Goal: Task Accomplishment & Management: Manage account settings

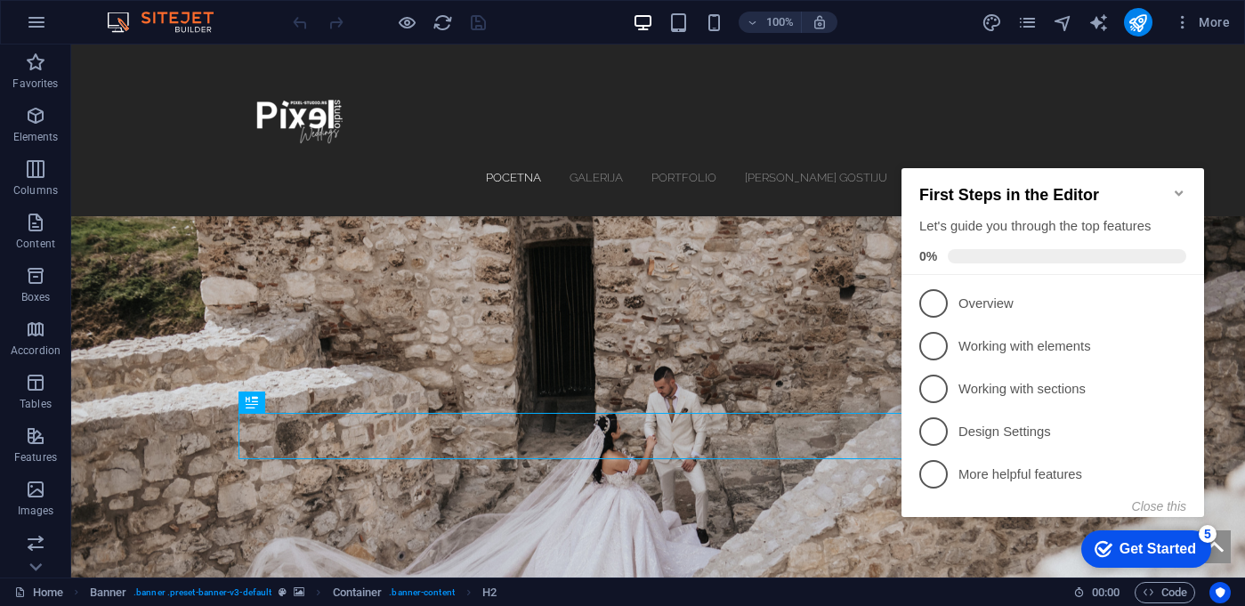
click at [1176, 190] on icon "Minimize checklist" at bounding box center [1178, 192] width 8 height 5
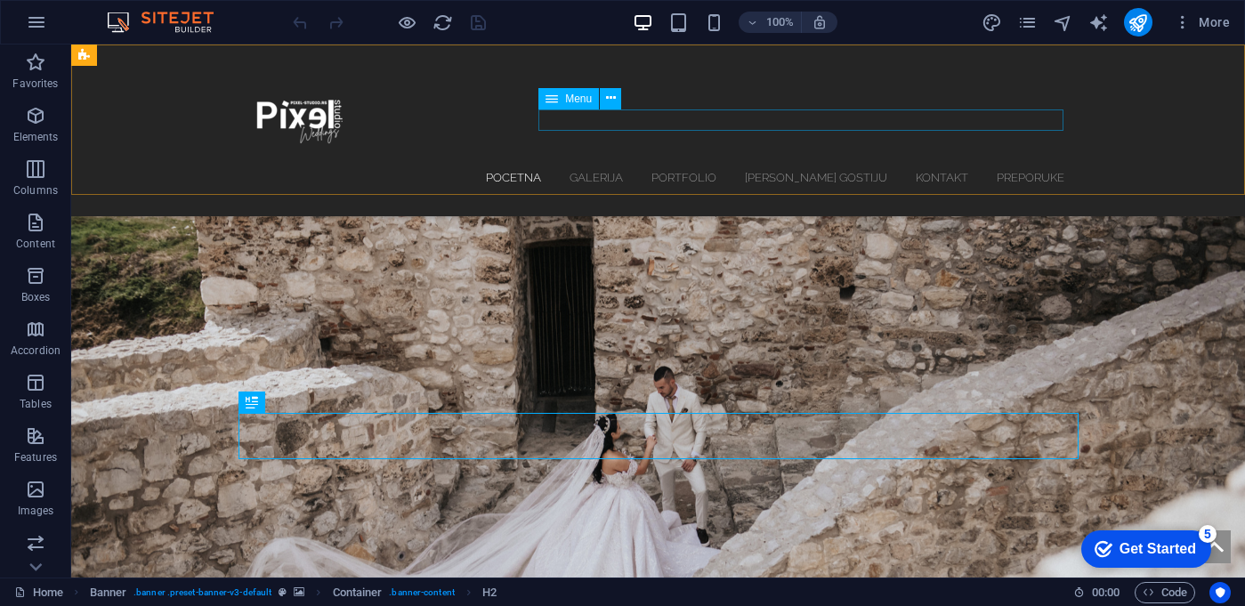
click at [0, 0] on icon at bounding box center [0, 0] width 0 height 0
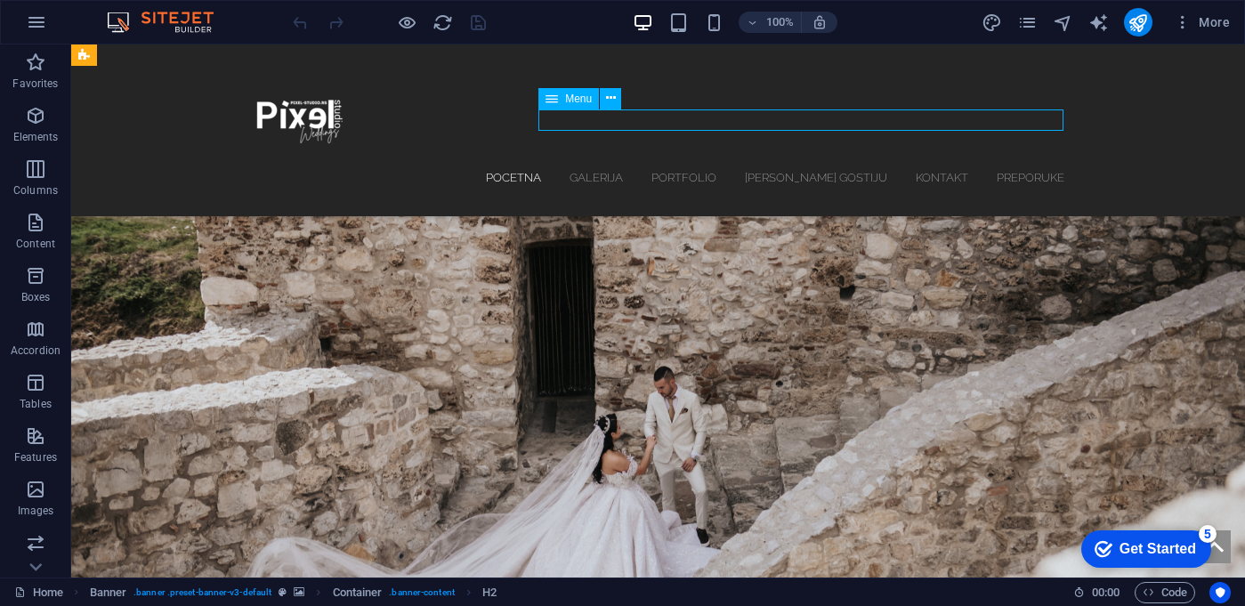
click at [0, 0] on icon at bounding box center [0, 0] width 0 height 0
select select "5"
select select
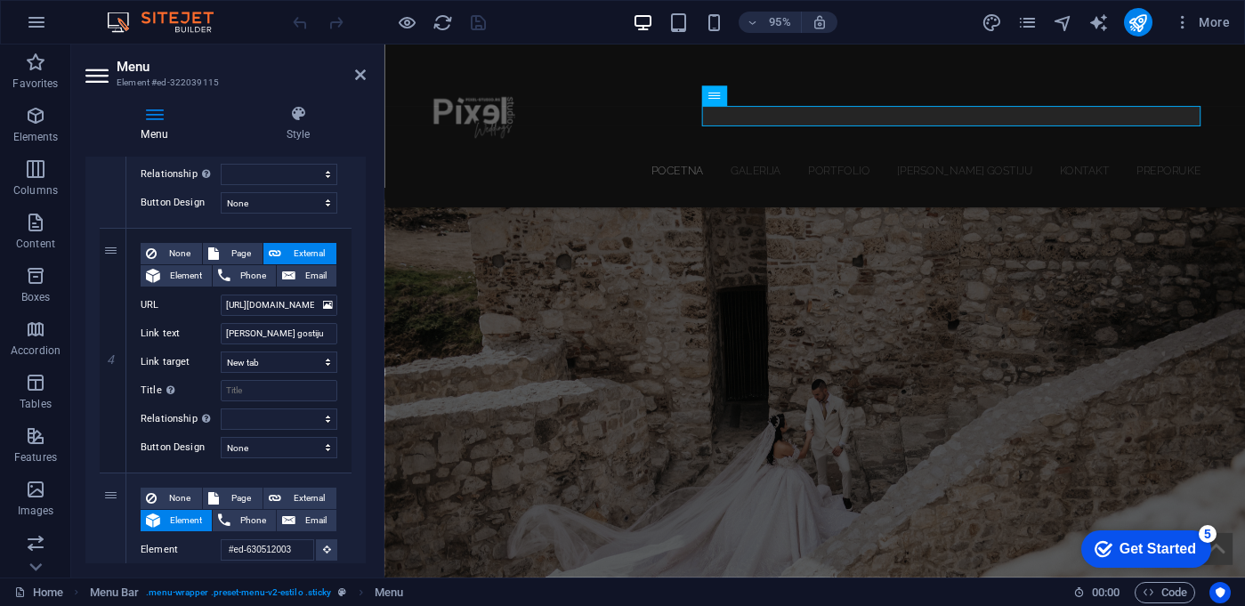
scroll to position [1196, 0]
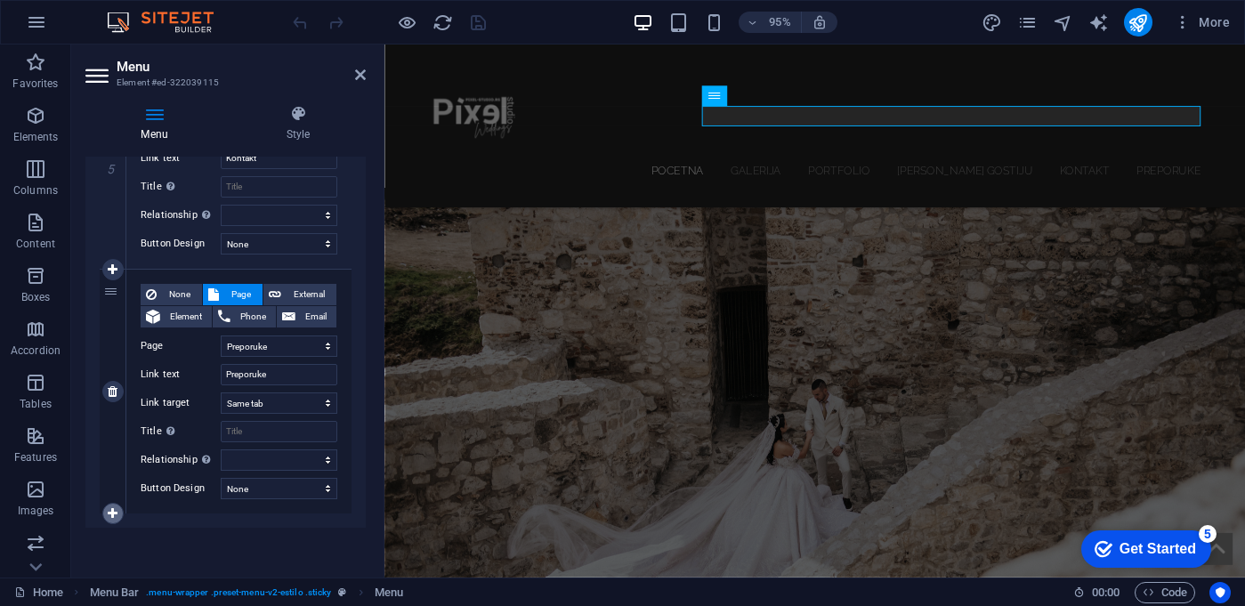
click at [117, 515] on link at bounding box center [112, 513] width 21 height 21
select select
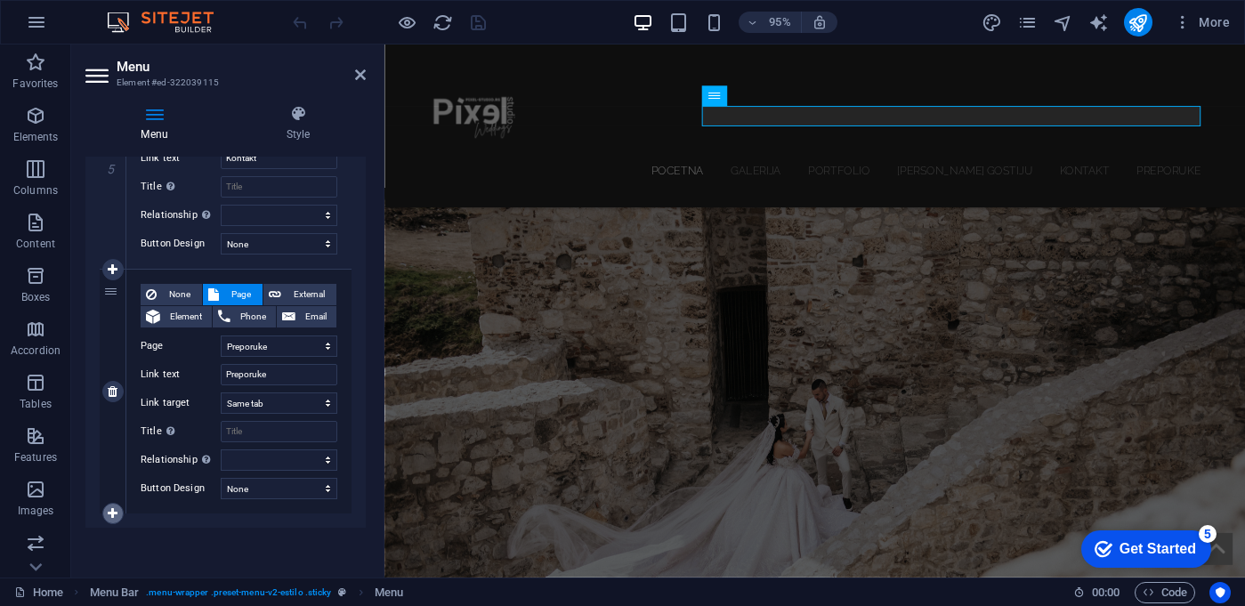
select select
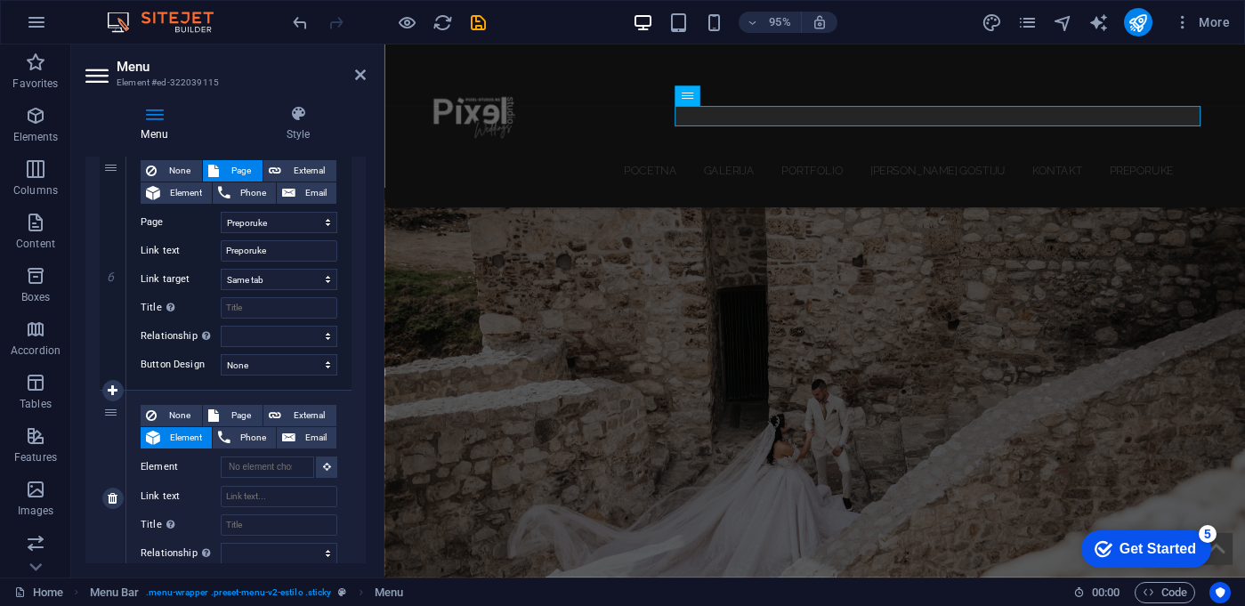
scroll to position [1322, 0]
click at [263, 521] on input "Title Additional link description, should not be the same as the link text. The…" at bounding box center [279, 522] width 117 height 21
type input "Vi"
select select
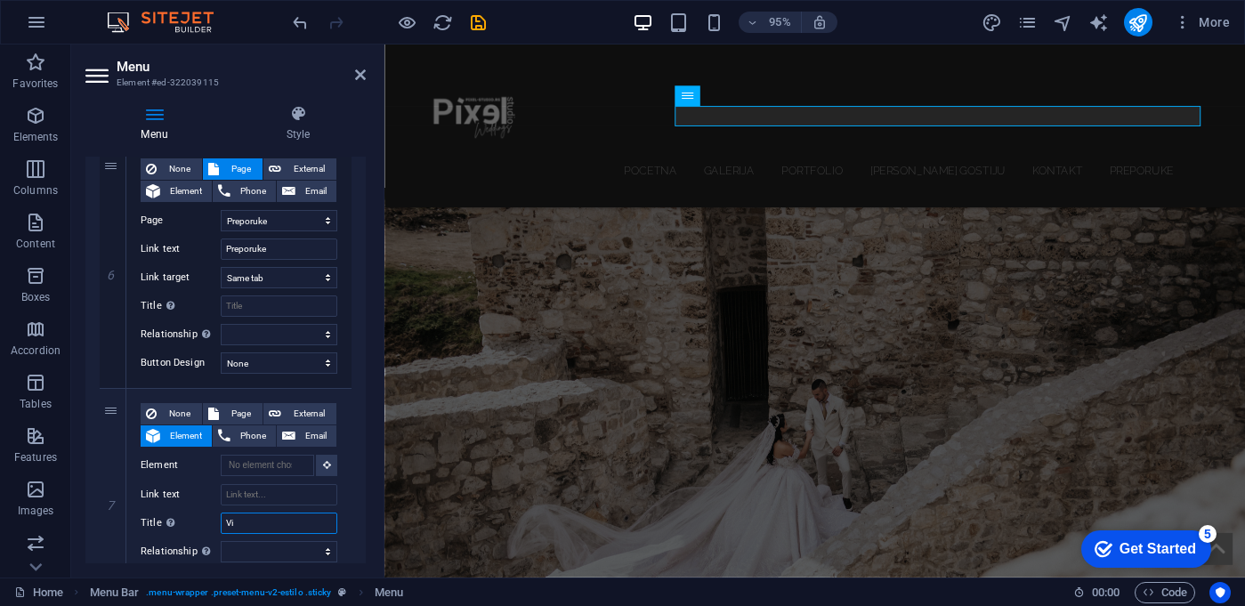
select select
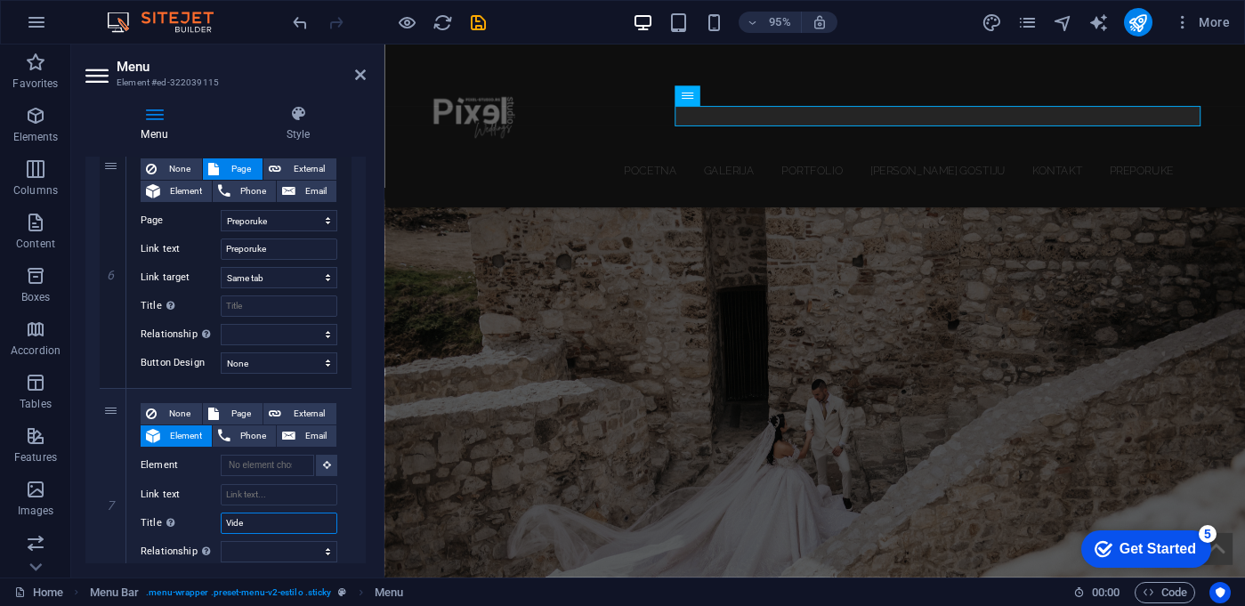
type input "Video"
select select
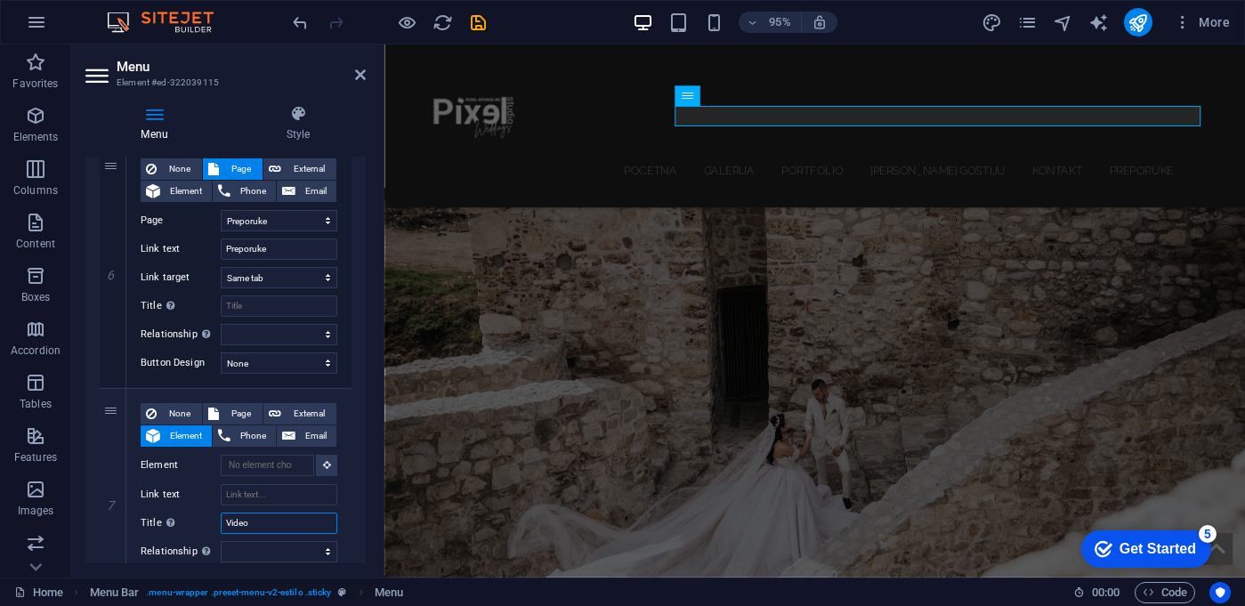
select select
type input "Video"
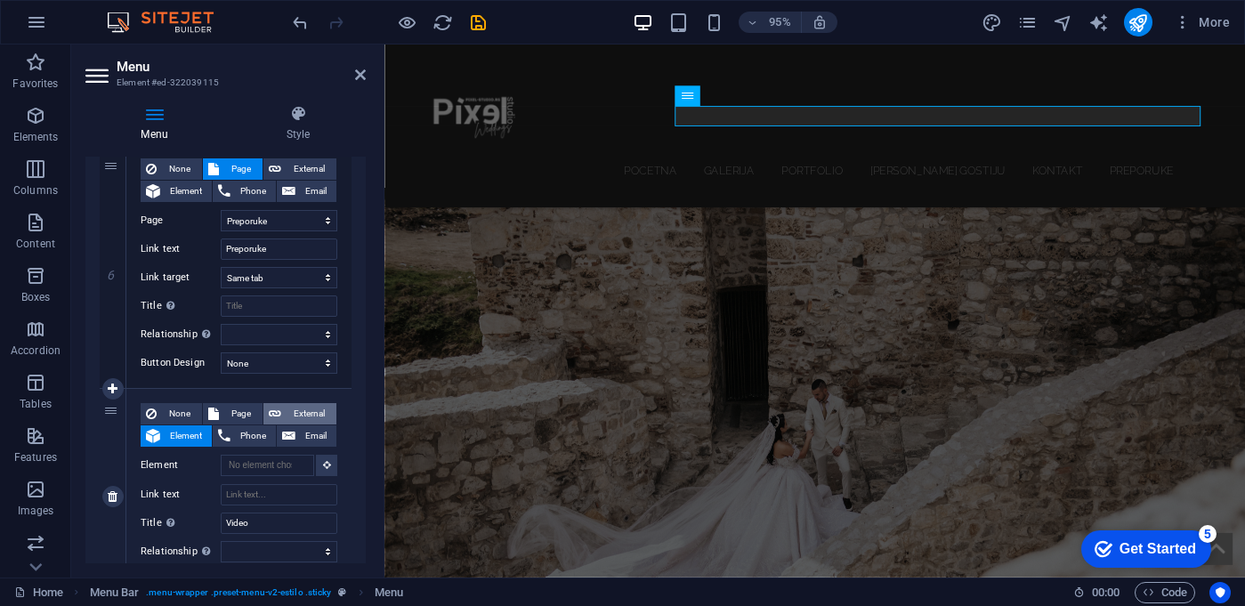
click at [304, 415] on span "External" at bounding box center [308, 413] width 44 height 21
select select
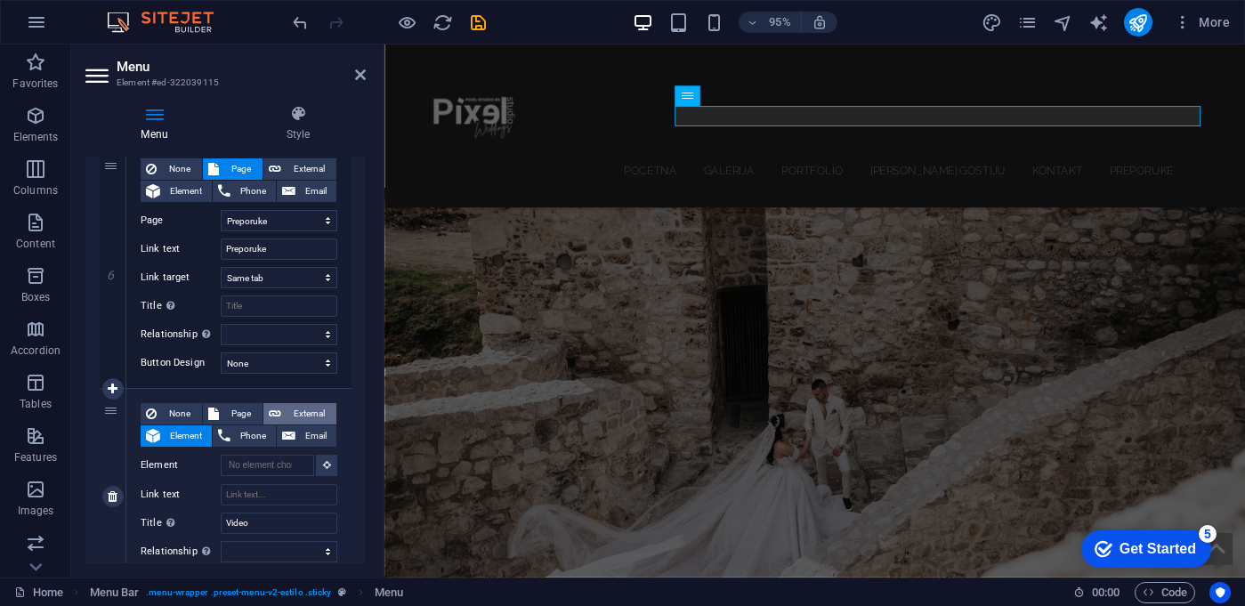
select select
select select "blank"
select select
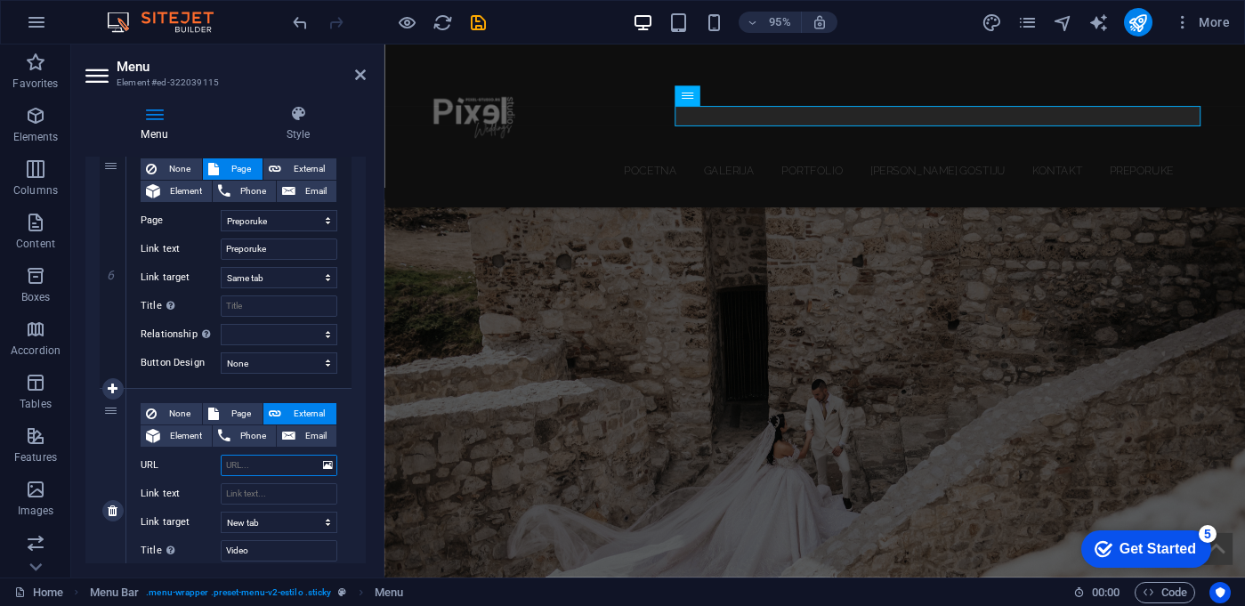
paste input "[URL][DOMAIN_NAME]"
type input "[URL][DOMAIN_NAME]"
select select
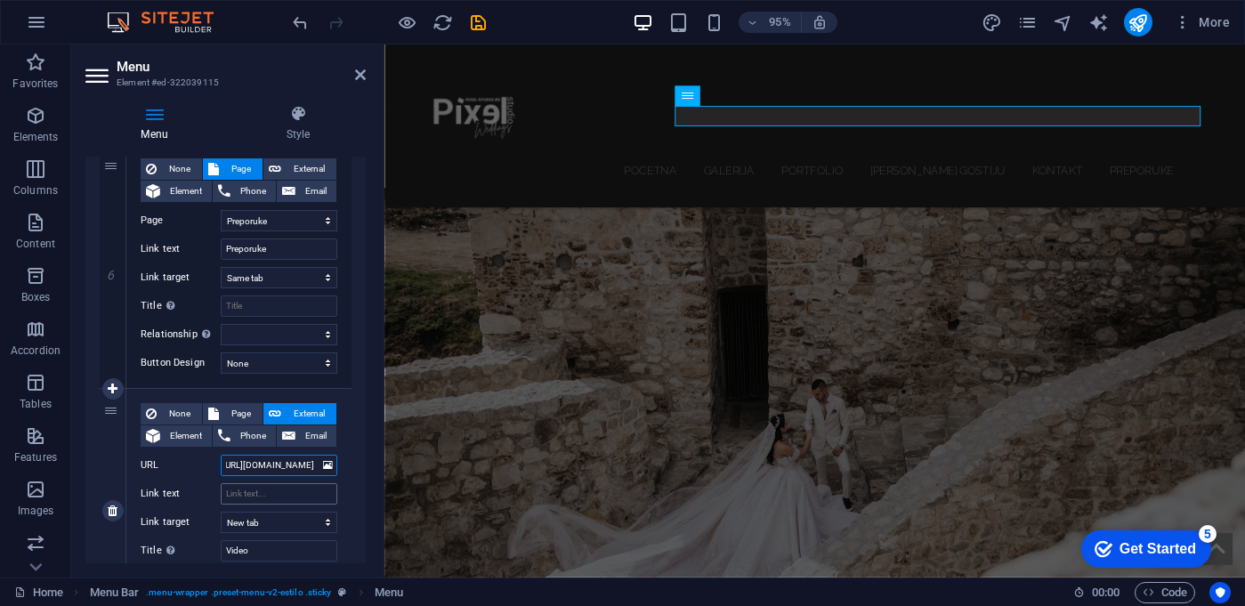
select select
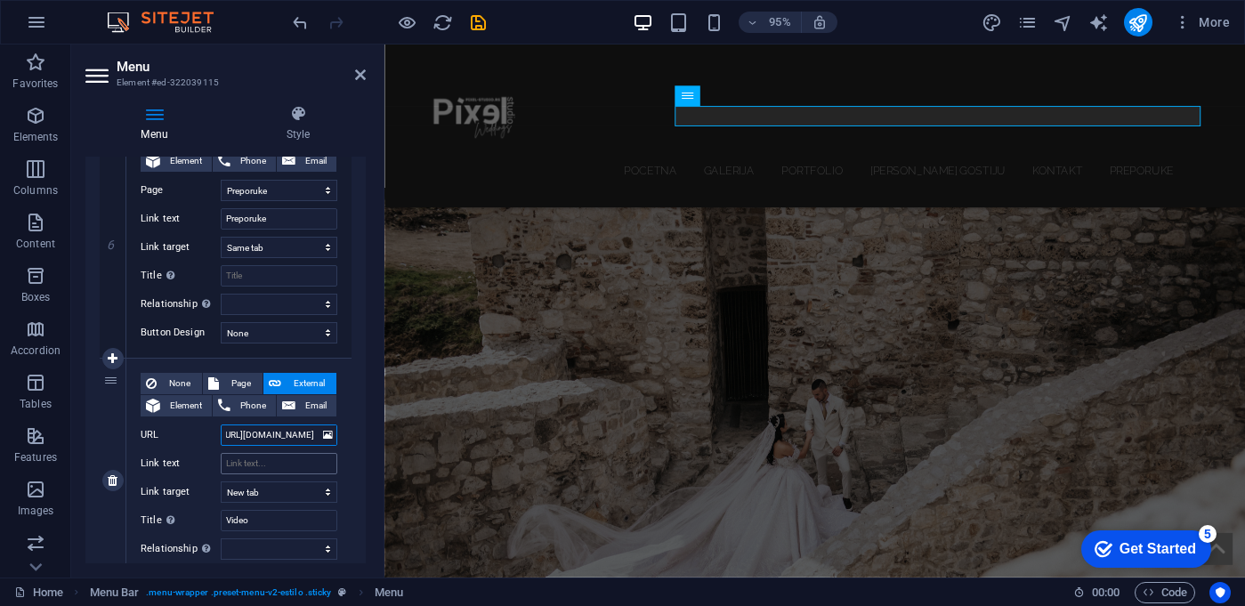
scroll to position [1355, 0]
type input "[URL][DOMAIN_NAME]"
click at [289, 514] on input "Video" at bounding box center [279, 517] width 117 height 21
type input "Video kanal"
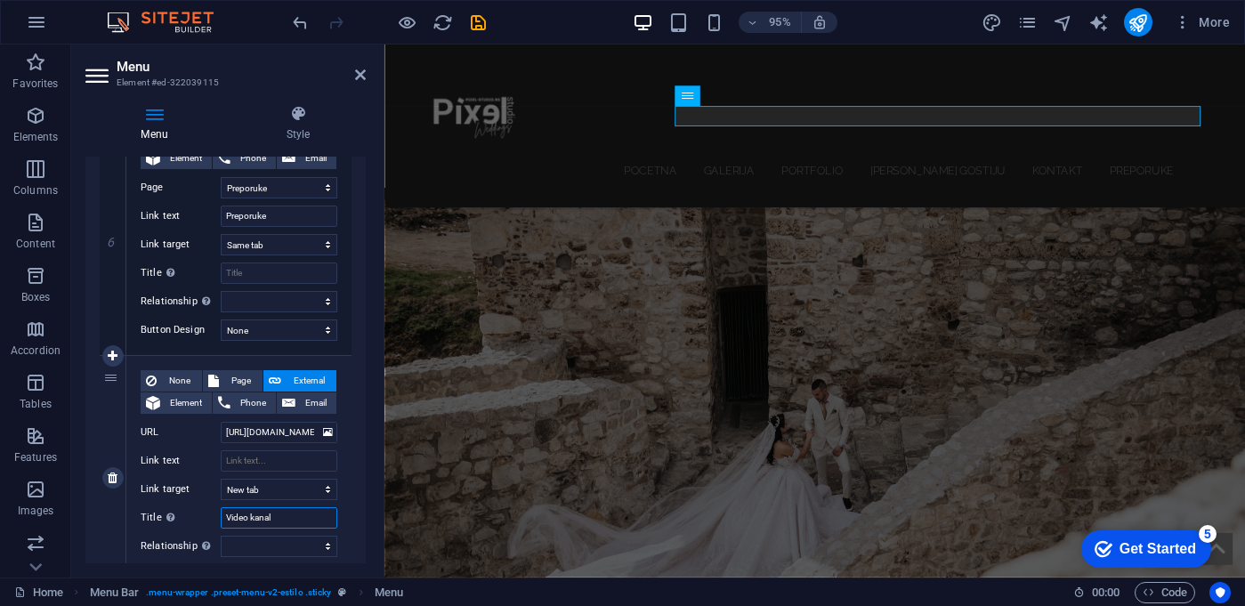
select select
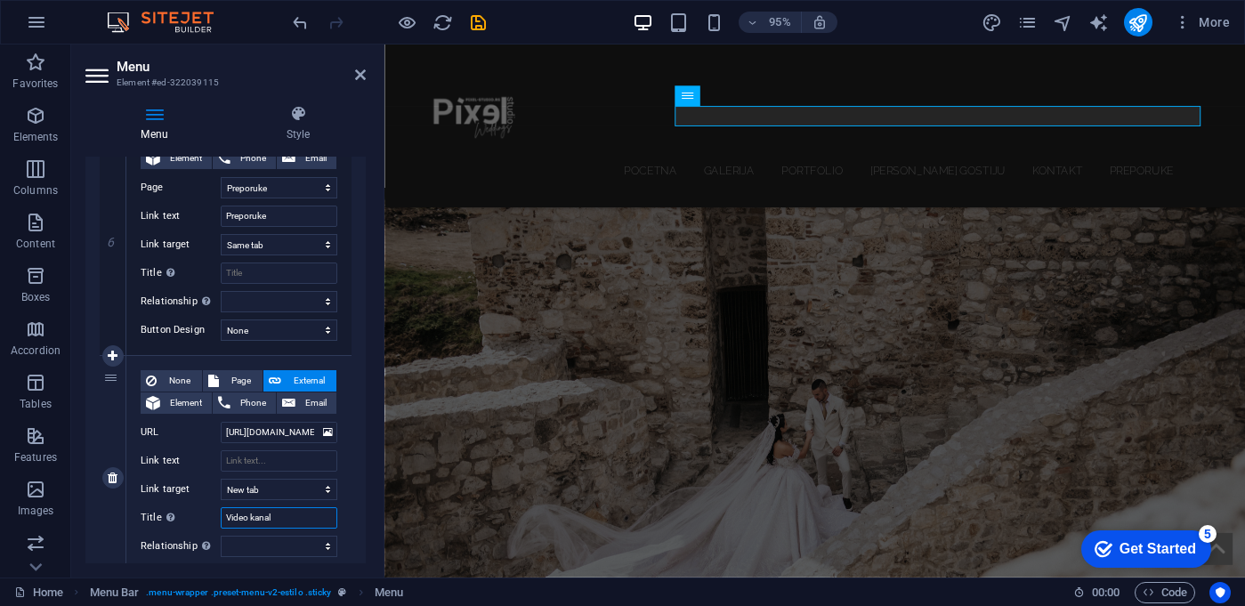
select select
type input "Video"
select select
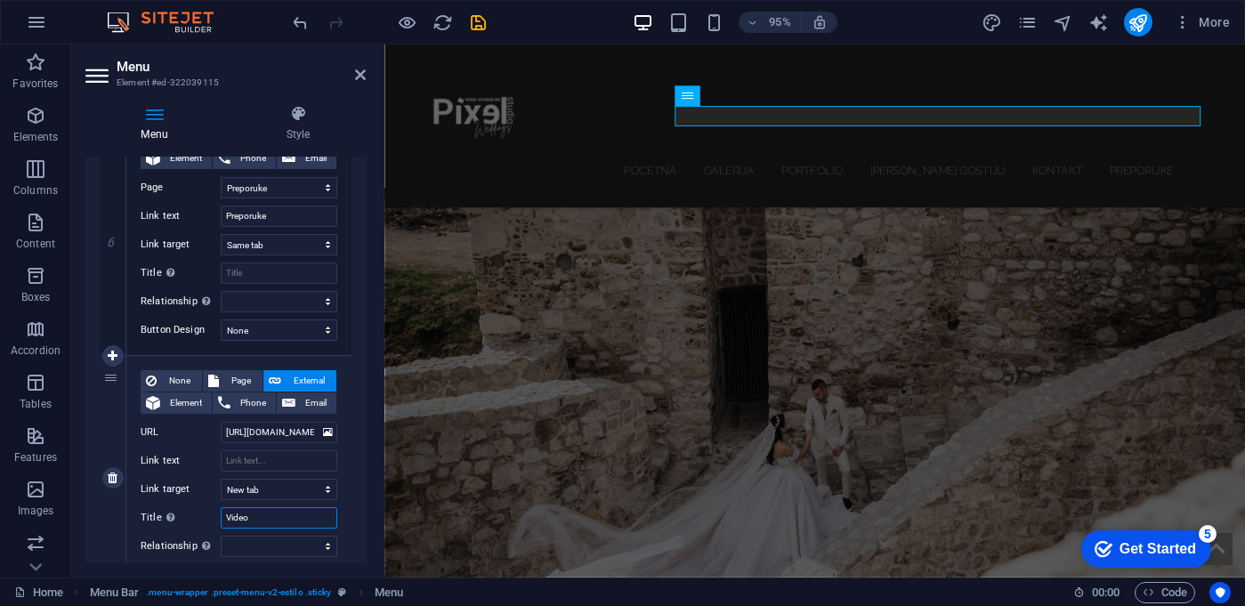
select select
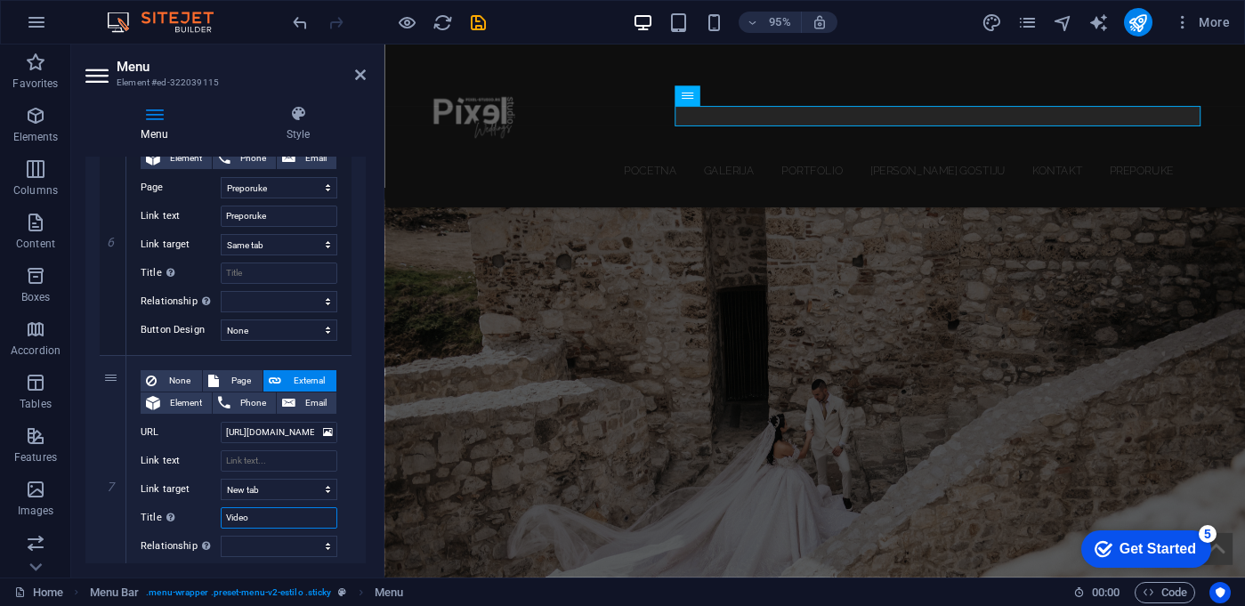
scroll to position [1354, 0]
drag, startPoint x: 112, startPoint y: 378, endPoint x: 134, endPoint y: 202, distance: 177.5
select select
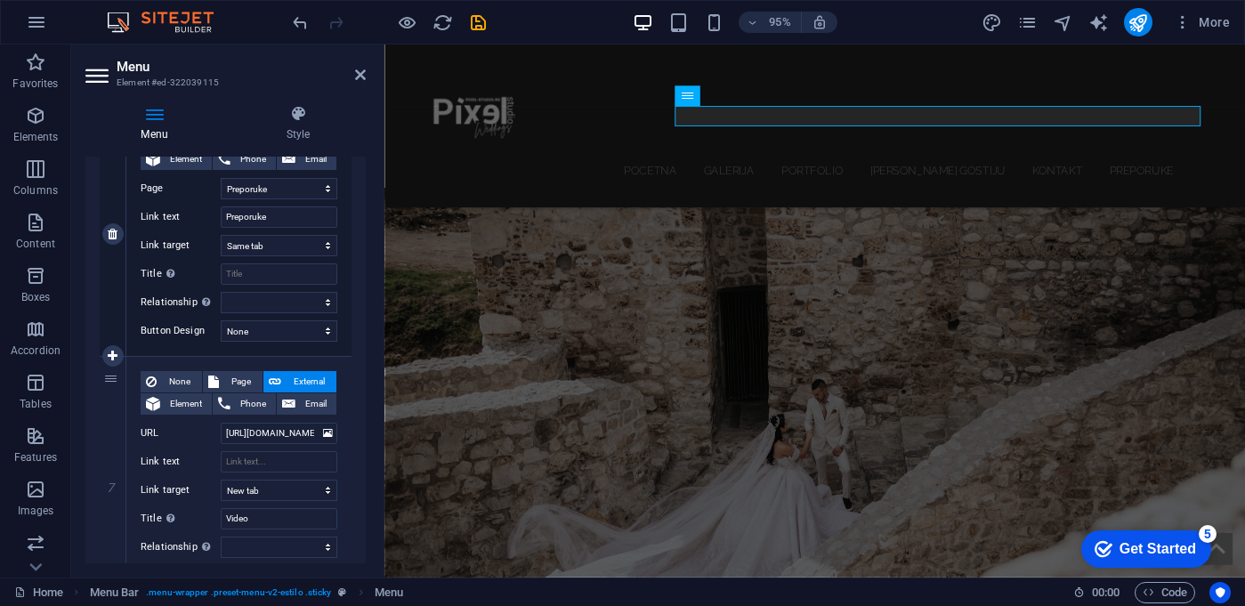
select select
type input "[URL][DOMAIN_NAME]"
select select "blank"
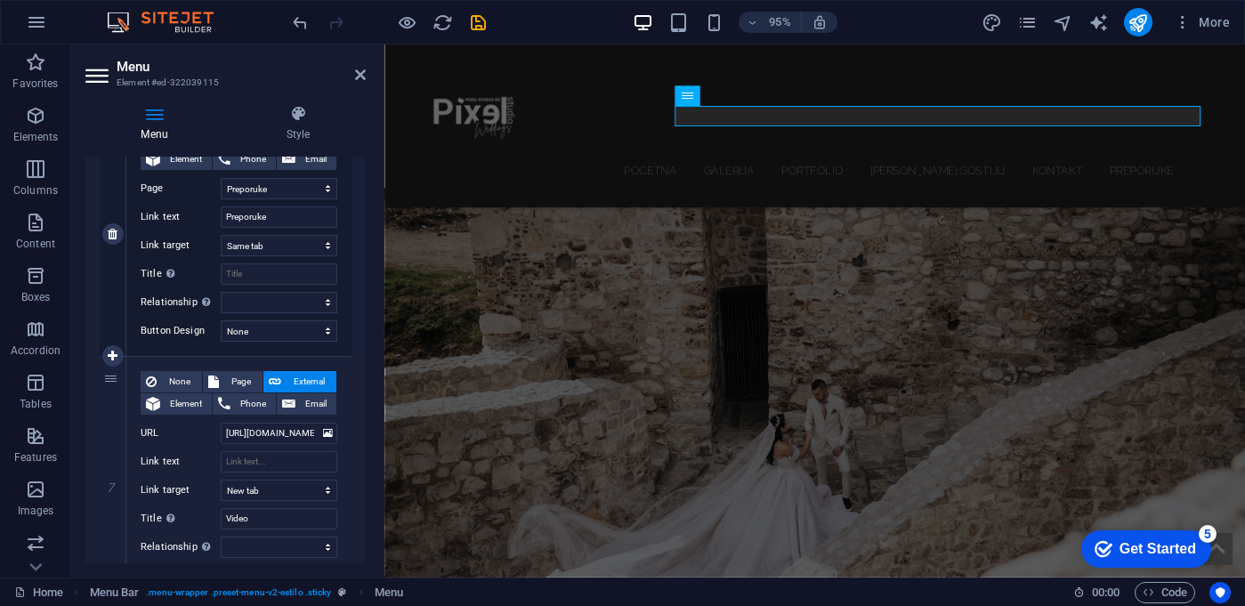
type input "Video"
select select
select select "5"
type input "Preporuke"
select select
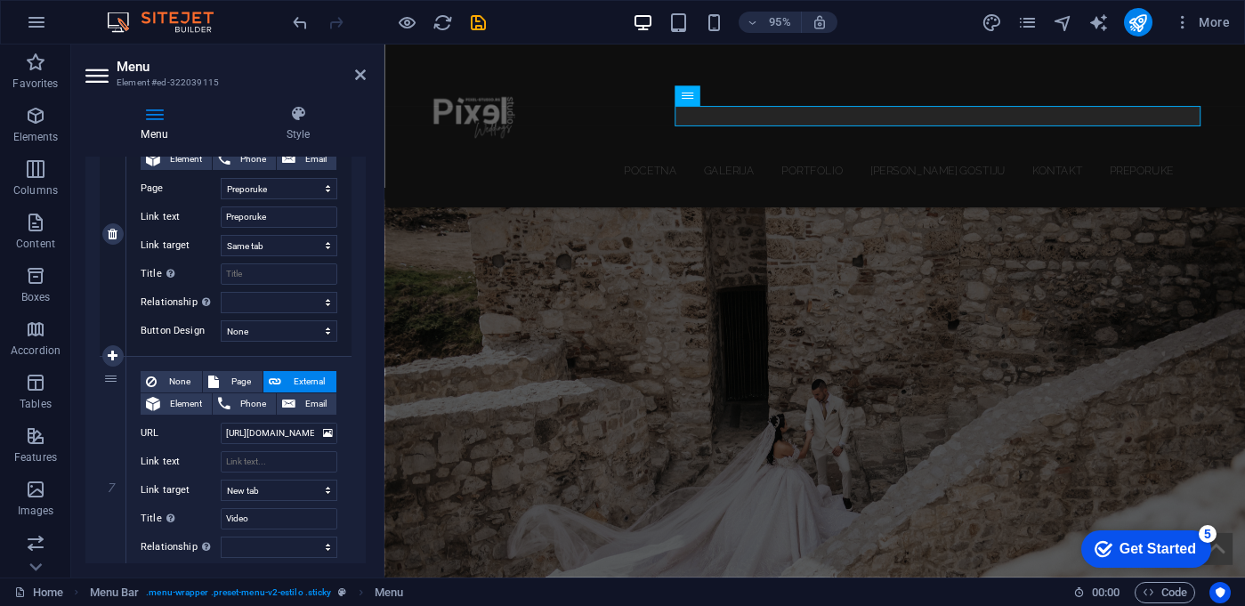
select select
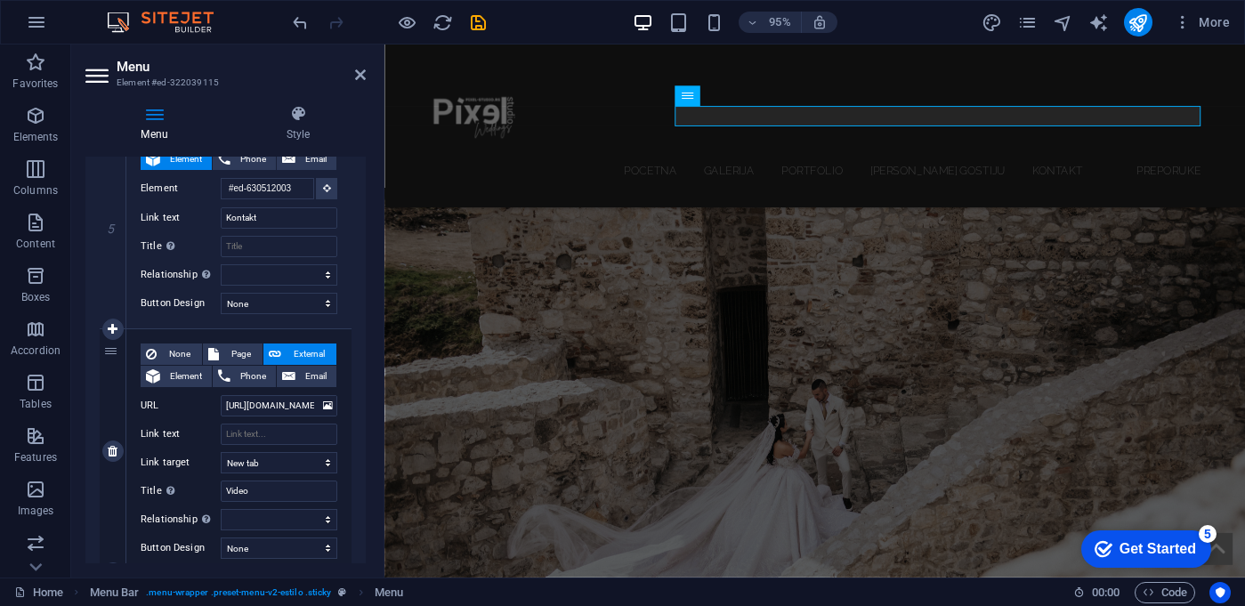
scroll to position [1117, 0]
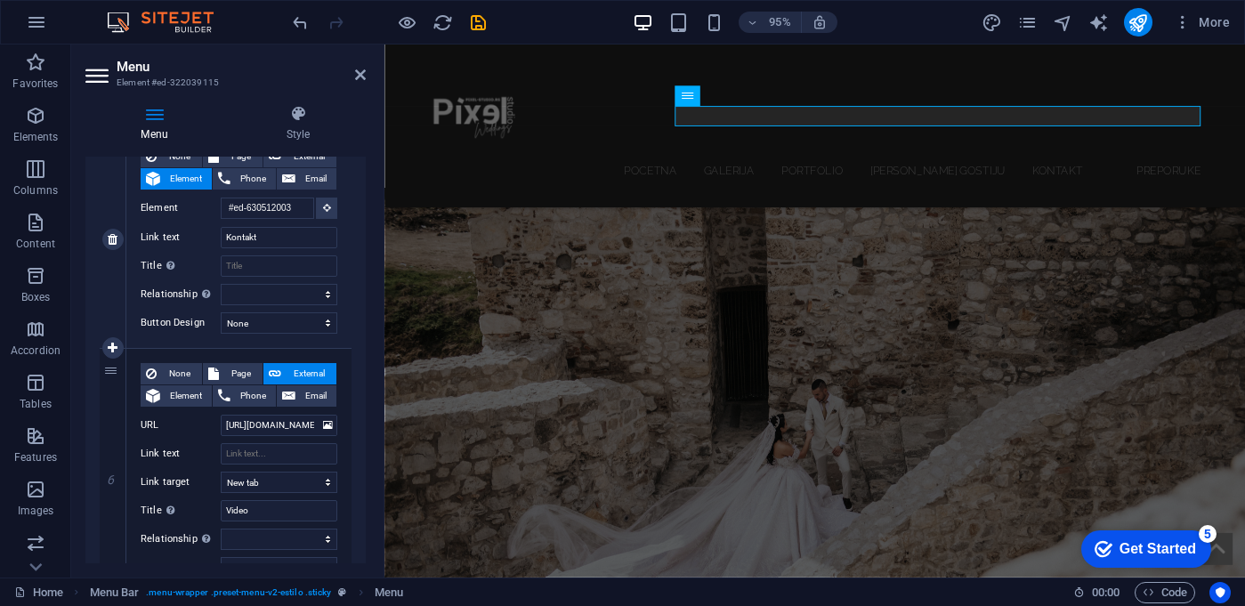
drag, startPoint x: 117, startPoint y: 373, endPoint x: 113, endPoint y: 176, distance: 196.6
click at [113, 176] on div "1 None Page External Element Phone Email Page Home Subpage Legal Notice Privacy…" at bounding box center [226, 23] width 252 height 1630
select select
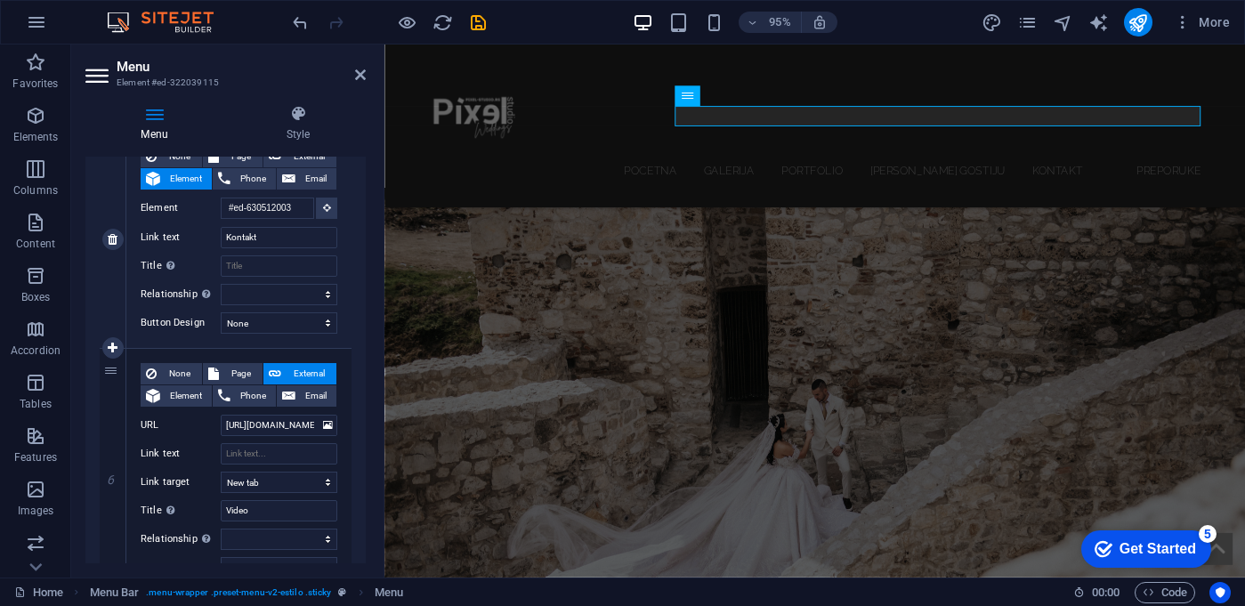
select select
type input "[URL][DOMAIN_NAME]"
select select "blank"
type input "Video"
select select
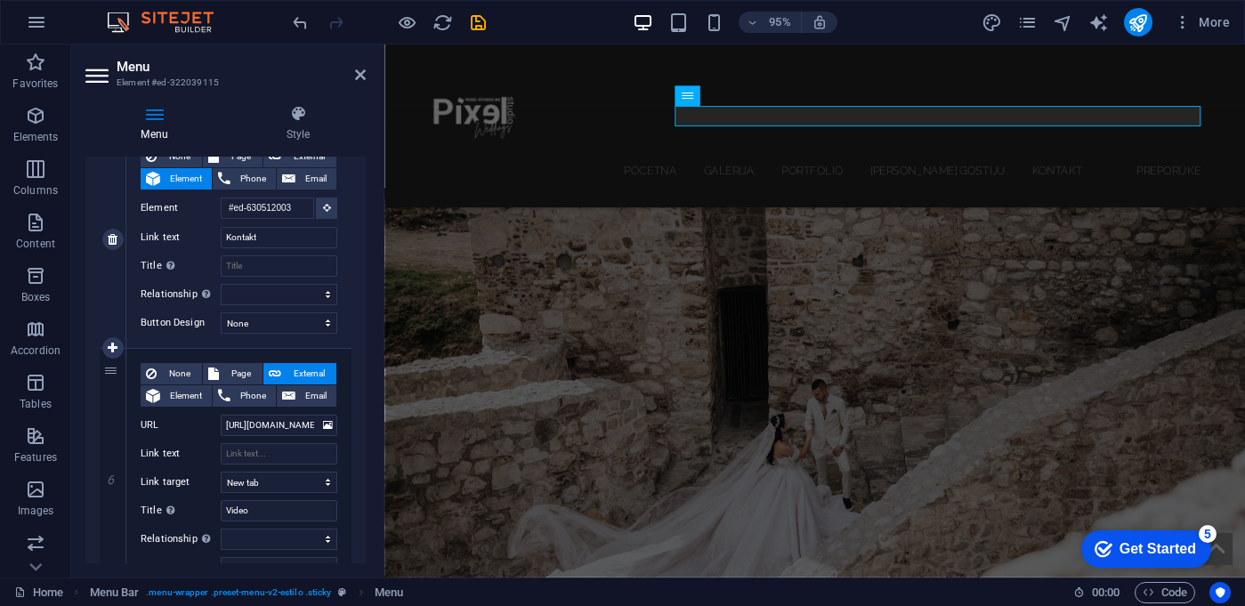
type input "#ed-630512003"
type input "Kontakt"
select select
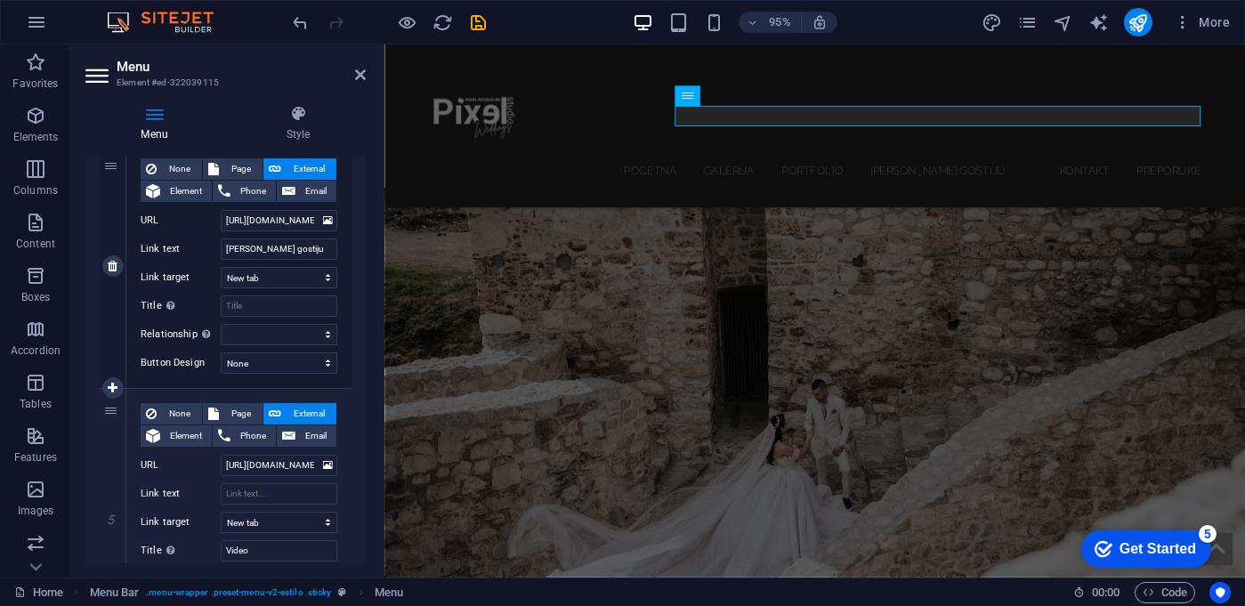
scroll to position [838, 0]
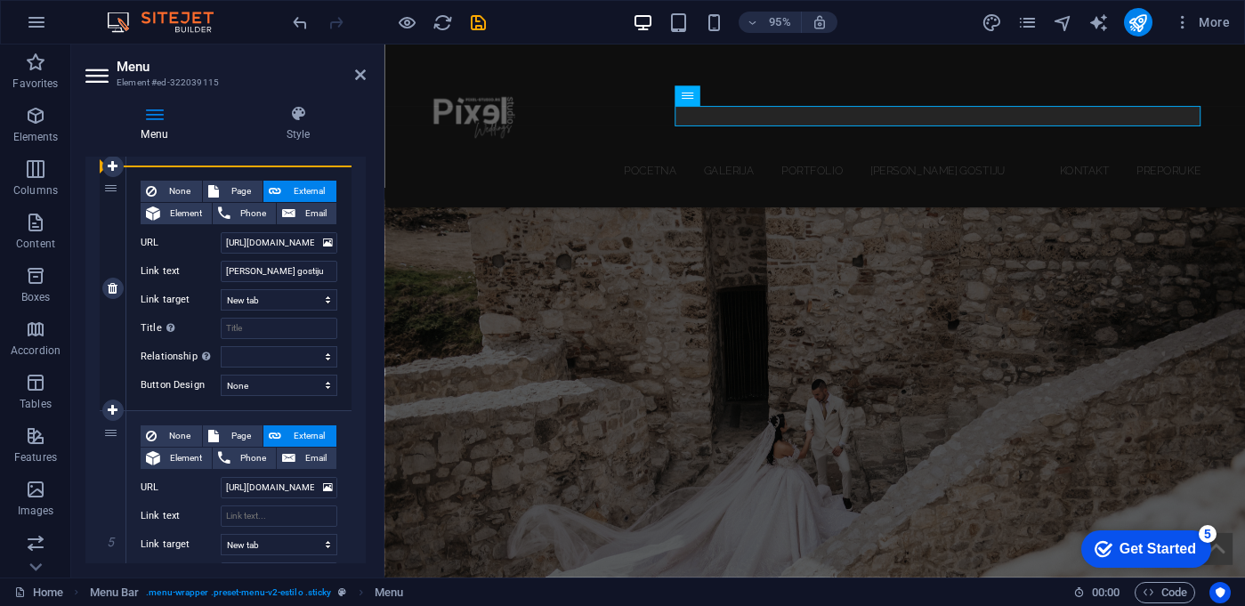
drag, startPoint x: 117, startPoint y: 433, endPoint x: 123, endPoint y: 192, distance: 241.1
click at [123, 192] on div "1 None Page External Element Phone Email Page Home Subpage Legal Notice Privacy…" at bounding box center [226, 303] width 252 height 1630
select select
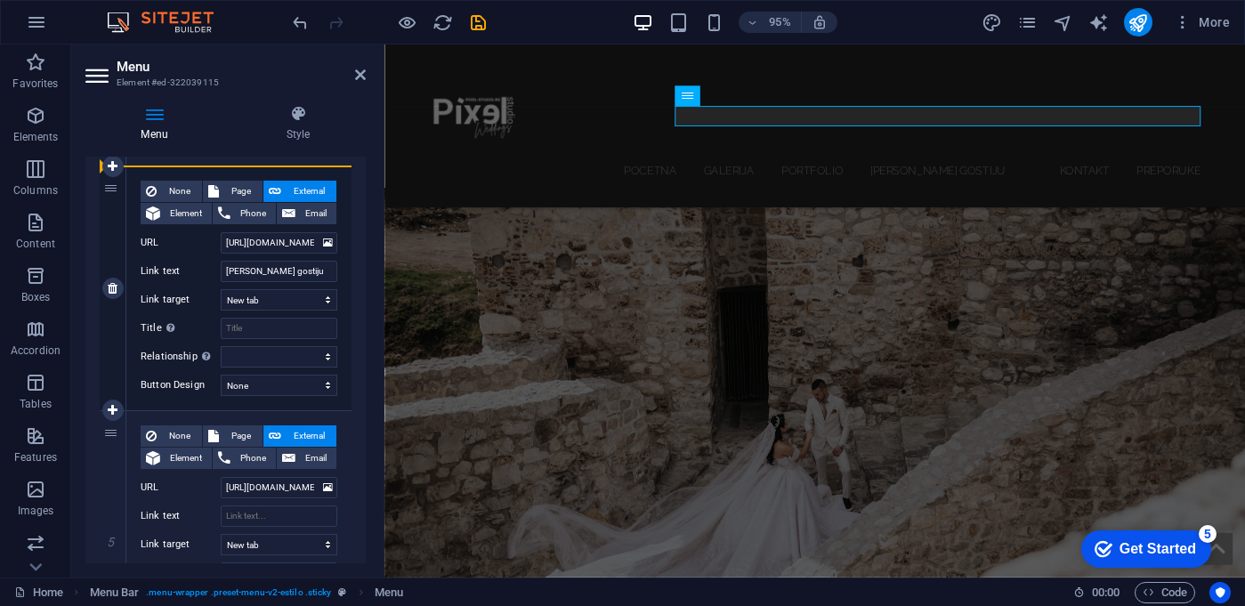
type input "[URL][DOMAIN_NAME]"
type input "Video"
select select
type input "[URL][DOMAIN_NAME]"
type input "[PERSON_NAME] gostiju"
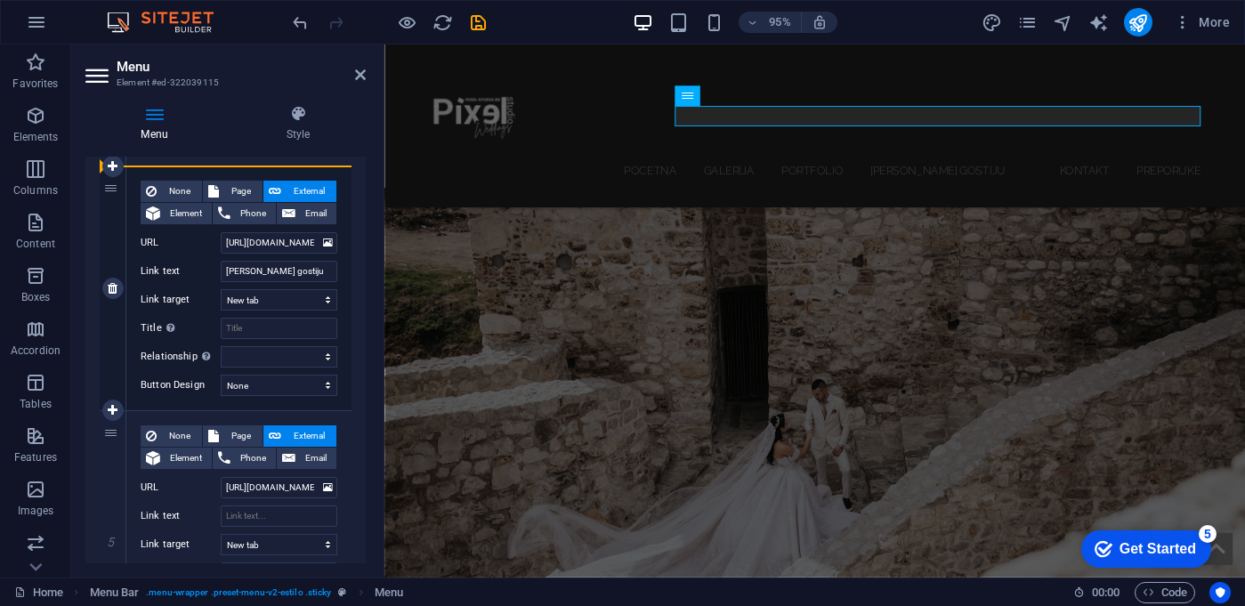
select select
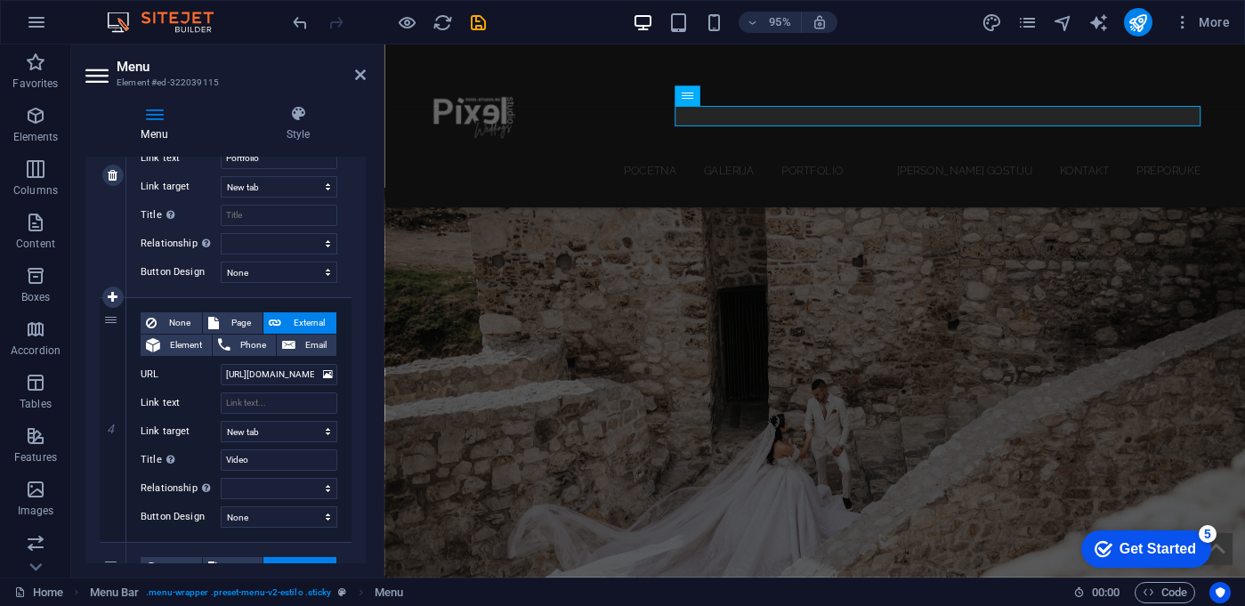
scroll to position [710, 0]
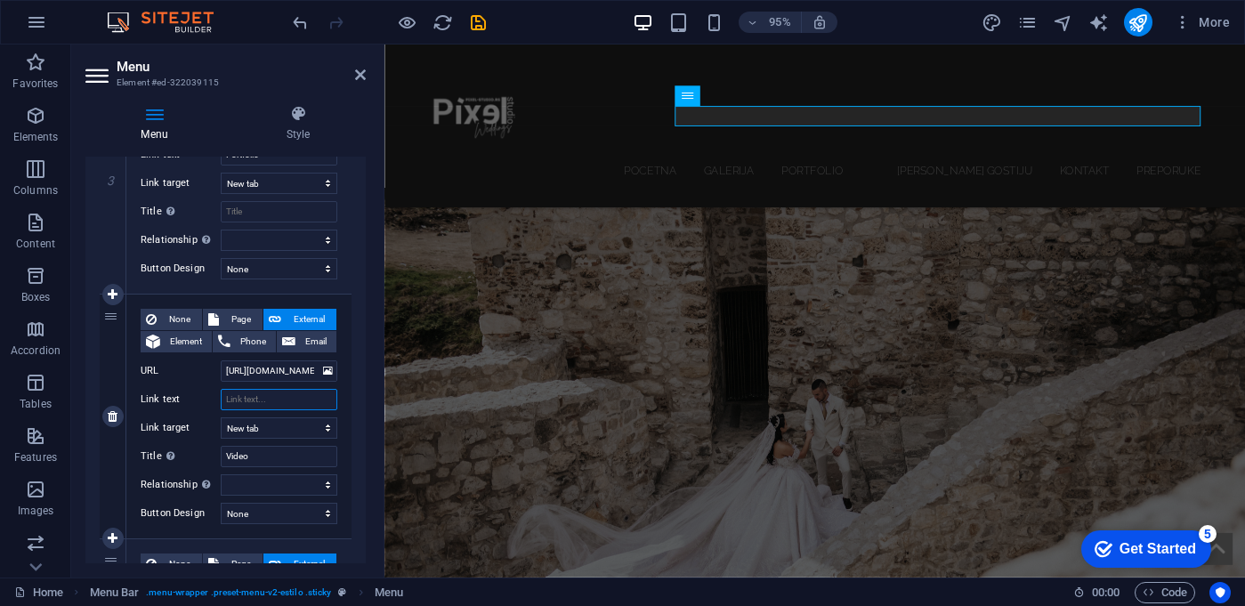
click at [269, 398] on input "Link text" at bounding box center [279, 399] width 117 height 21
type input "Video"
select select
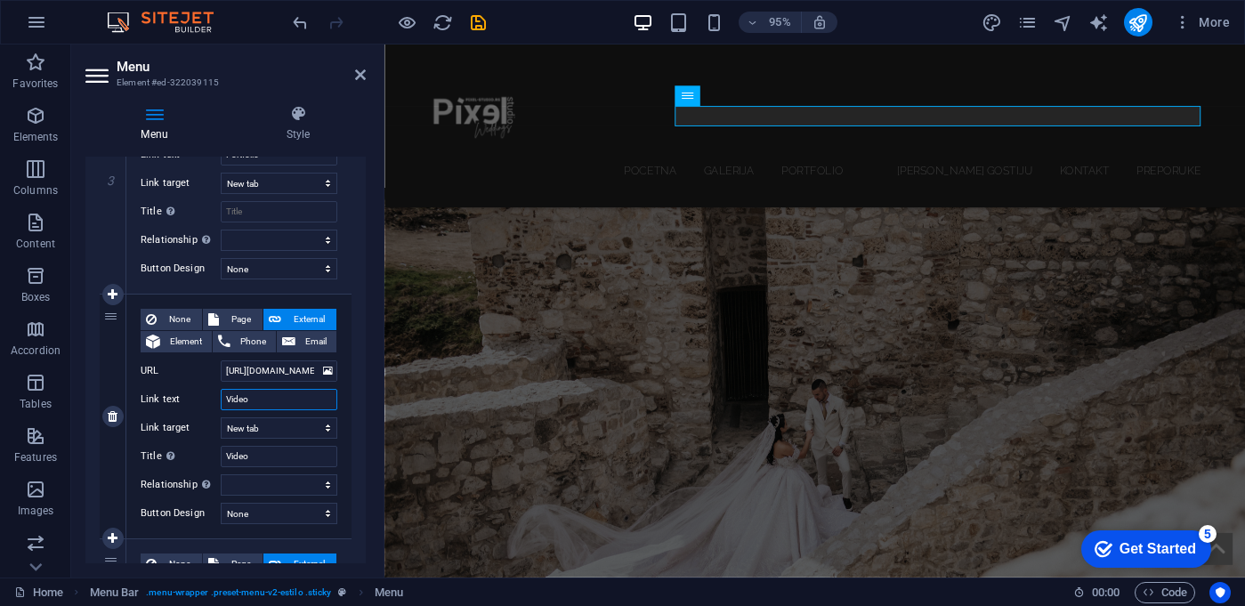
select select
type input "Video"
